Goal: Transaction & Acquisition: Purchase product/service

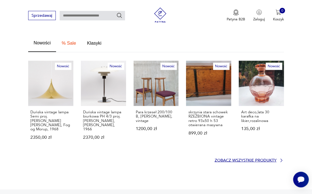
click at [254, 158] on p "Zobacz wszystkie produkty" at bounding box center [246, 159] width 62 height 3
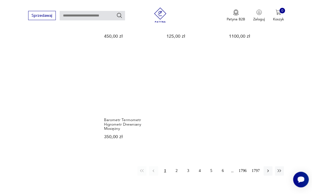
scroll to position [629, 0]
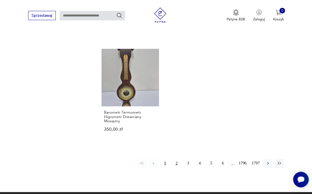
click at [177, 159] on button "2" at bounding box center [176, 163] width 9 height 9
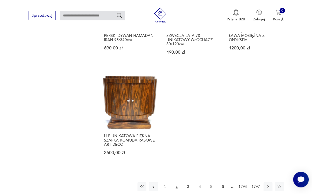
scroll to position [678, 0]
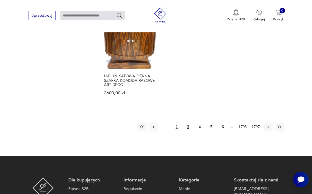
click at [189, 122] on button "3" at bounding box center [188, 126] width 9 height 9
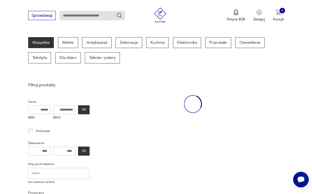
scroll to position [61, 0]
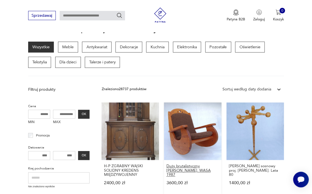
click at [179, 169] on h3 "Duży brutalistyczny [PERSON_NAME]. WASA 1987" at bounding box center [192, 170] width 53 height 13
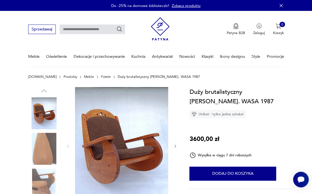
scroll to position [44, 0]
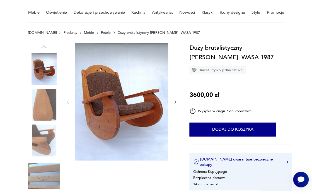
click at [46, 148] on img at bounding box center [44, 140] width 32 height 32
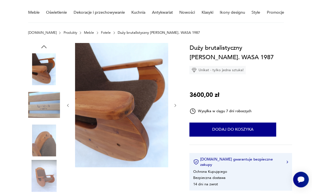
click at [43, 178] on img at bounding box center [44, 176] width 32 height 32
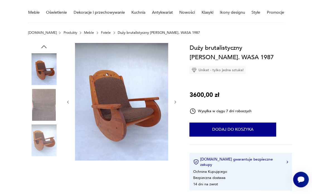
click at [44, 184] on img at bounding box center [44, 176] width 32 height 32
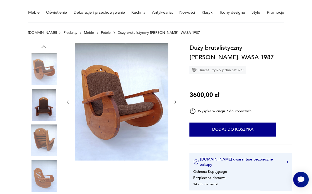
click at [43, 185] on img at bounding box center [44, 176] width 32 height 32
